Goal: Transaction & Acquisition: Purchase product/service

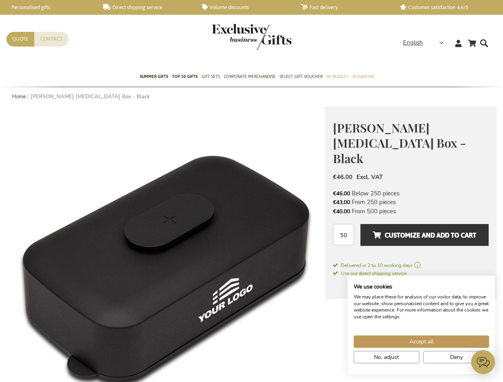
click at [425, 43] on strong "English" at bounding box center [423, 42] width 40 height 9
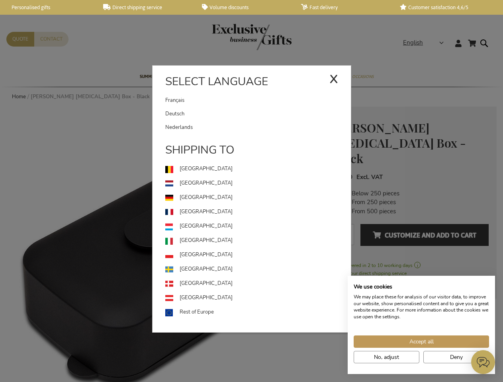
click at [166, 244] on use at bounding box center [169, 242] width 8 height 8
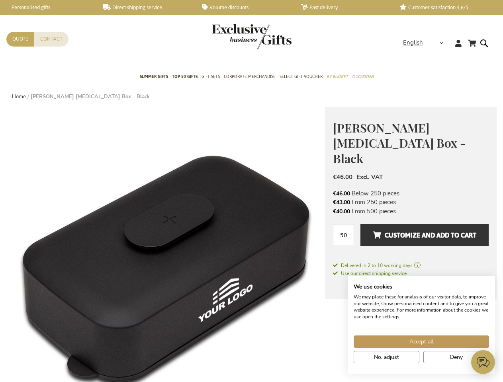
click at [410, 229] on span "Customize and add to cart" at bounding box center [424, 235] width 103 height 13
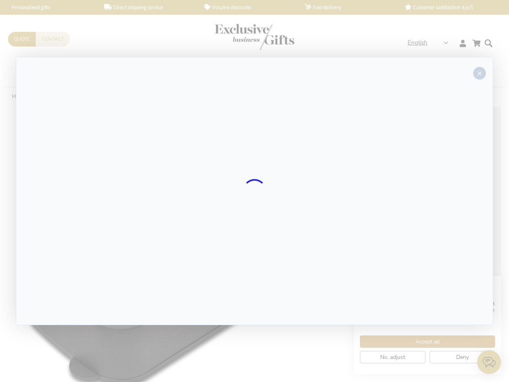
drag, startPoint x: 0, startPoint y: 0, endPoint x: 4, endPoint y: 4, distance: 5.6
click at [424, 220] on div at bounding box center [255, 191] width 478 height 268
click at [421, 341] on div at bounding box center [254, 191] width 509 height 382
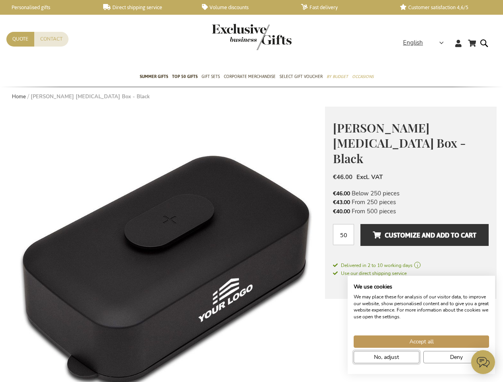
click at [386, 357] on span "No, adjust" at bounding box center [386, 357] width 25 height 8
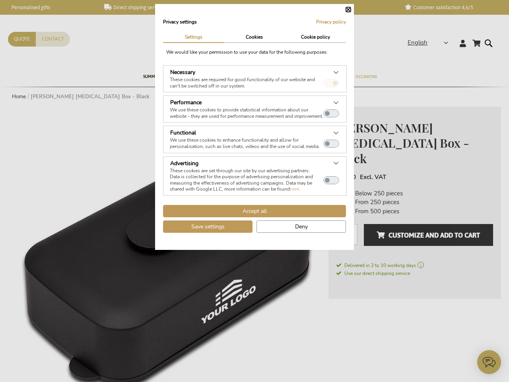
click at [354, 250] on dialog "Privacy settings Privacy policy | Settings Cookies Cookie policy We would like …" at bounding box center [254, 127] width 199 height 246
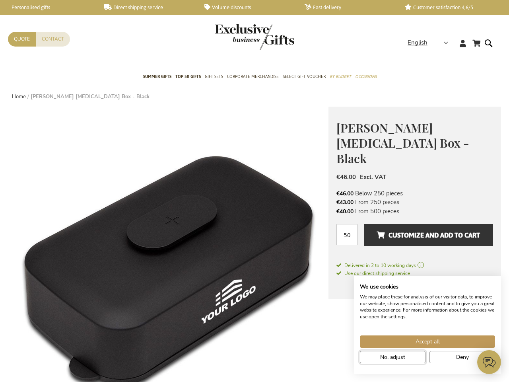
click at [490, 362] on icon at bounding box center [490, 362] width 24 height 24
